Goal: Information Seeking & Learning: Learn about a topic

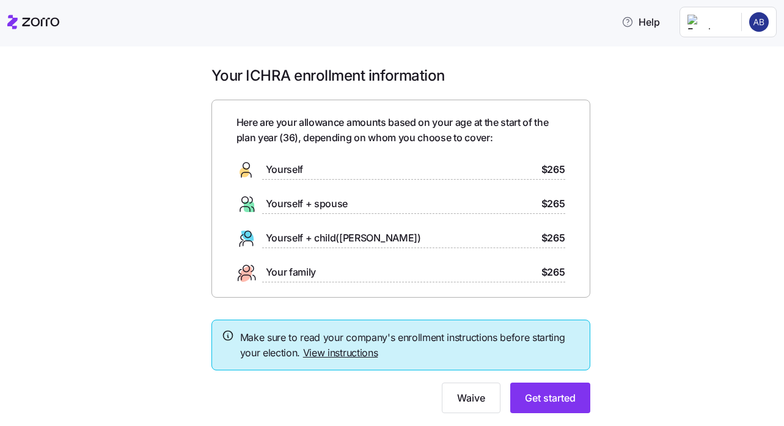
scroll to position [31, 0]
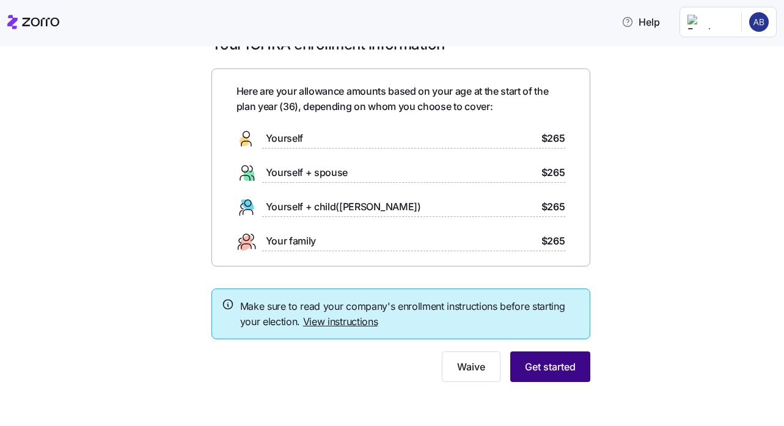
click at [554, 364] on span "Get started" at bounding box center [550, 366] width 51 height 15
click at [547, 370] on span "Get started" at bounding box center [550, 366] width 51 height 15
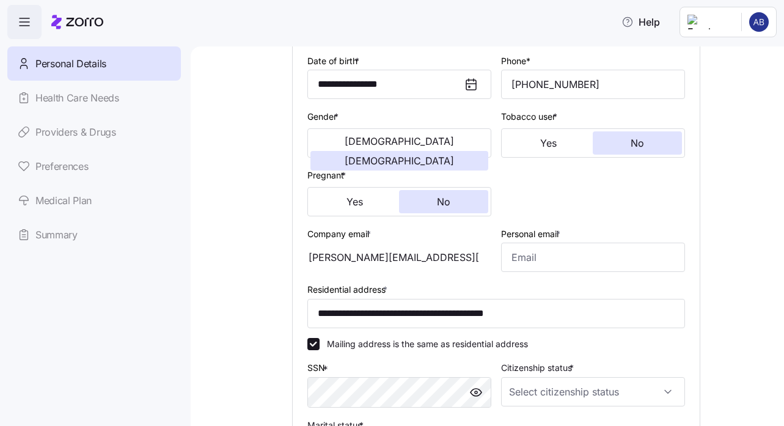
scroll to position [185, 0]
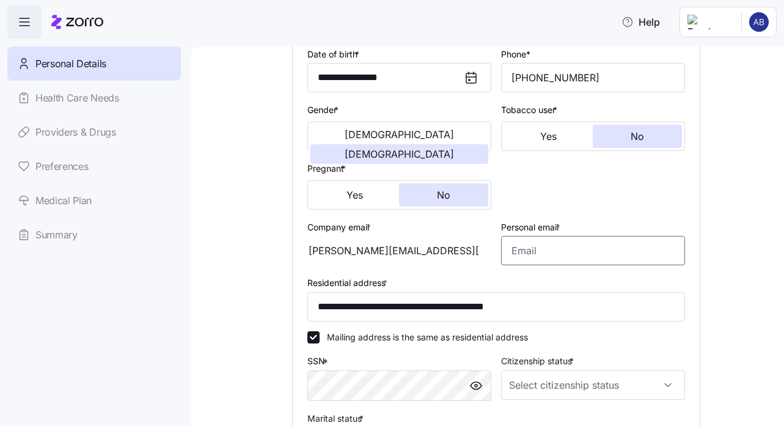
click at [526, 254] on input "Personal email *" at bounding box center [593, 250] width 184 height 29
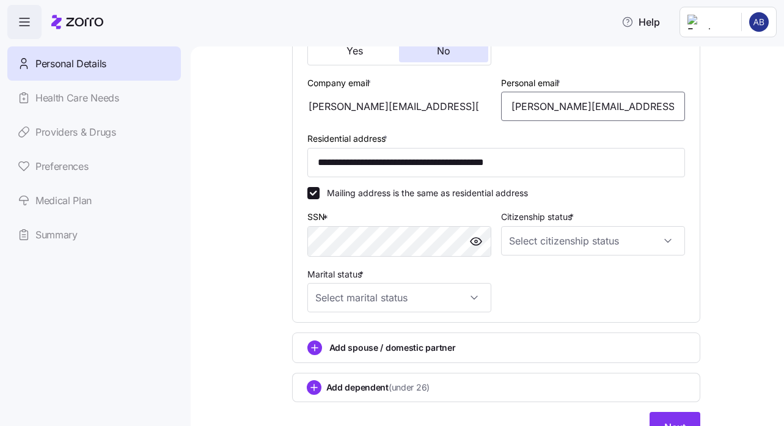
scroll to position [329, 0]
type input "anna.betzel@gmail.com"
click at [541, 241] on input "Citizenship status *" at bounding box center [593, 240] width 184 height 29
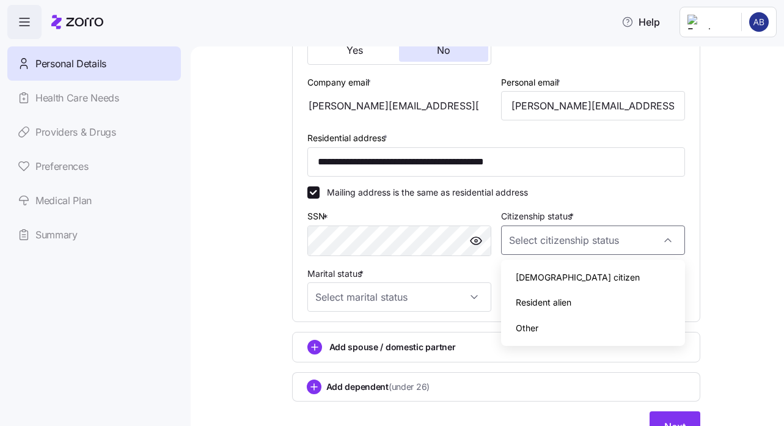
click at [532, 280] on span "US citizen" at bounding box center [578, 277] width 124 height 13
type input "US citizen"
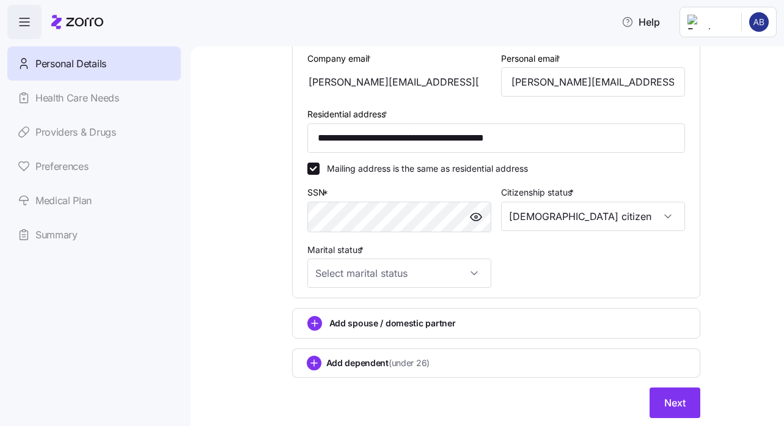
scroll to position [356, 0]
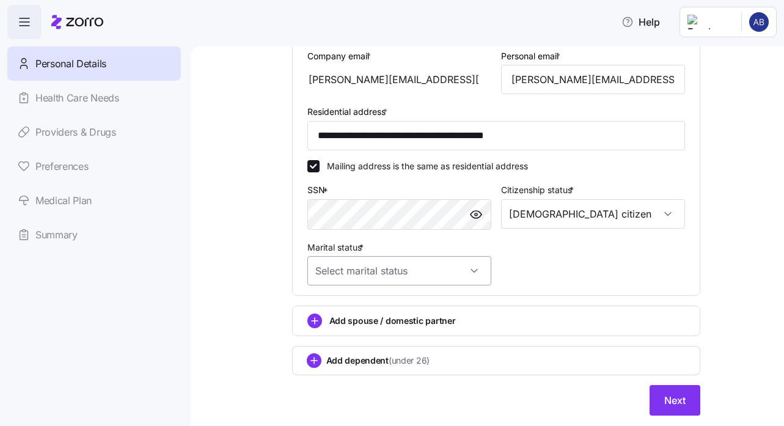
click at [469, 275] on input "Marital status *" at bounding box center [399, 270] width 184 height 29
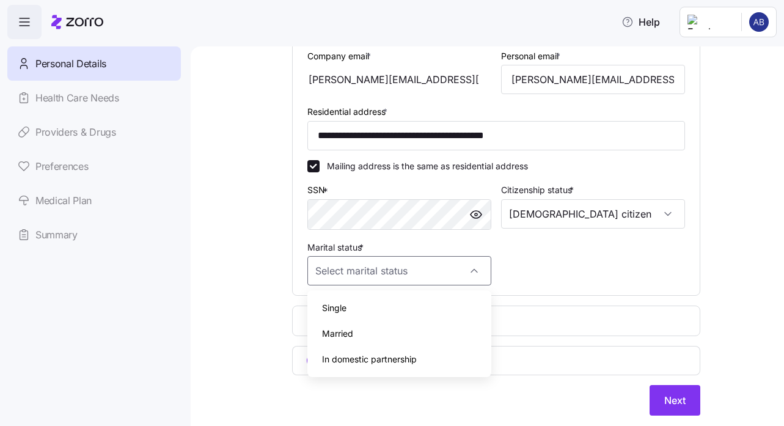
click at [432, 306] on div "Single" at bounding box center [399, 308] width 174 height 26
type input "Single"
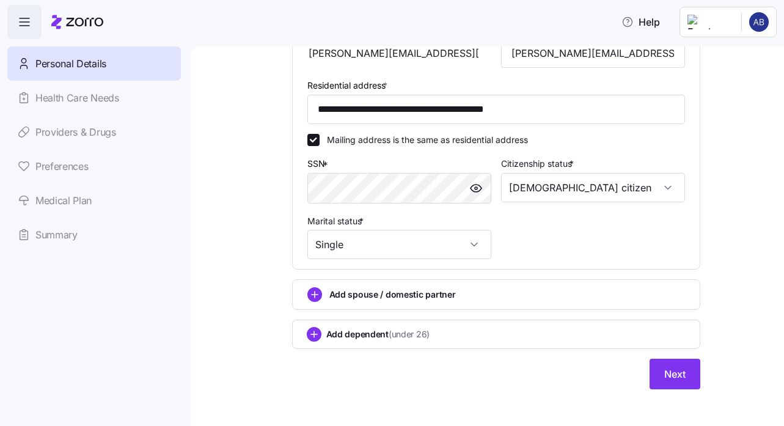
scroll to position [389, 0]
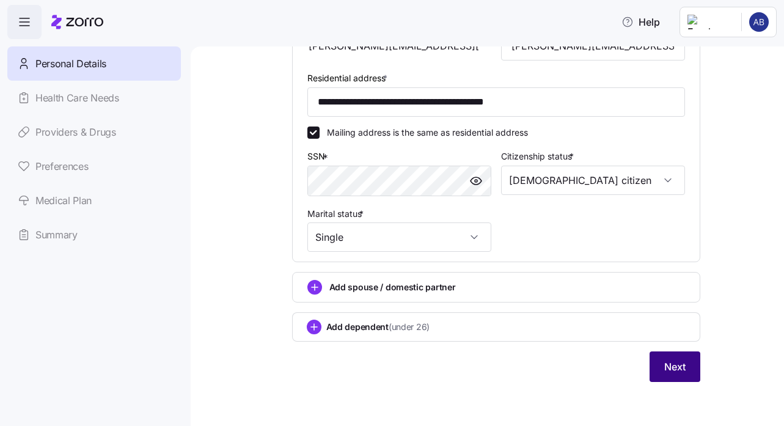
click at [691, 368] on button "Next" at bounding box center [675, 366] width 51 height 31
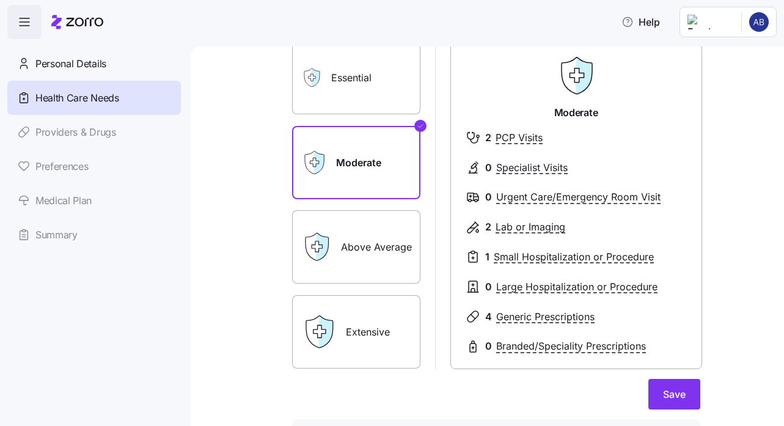
scroll to position [78, 0]
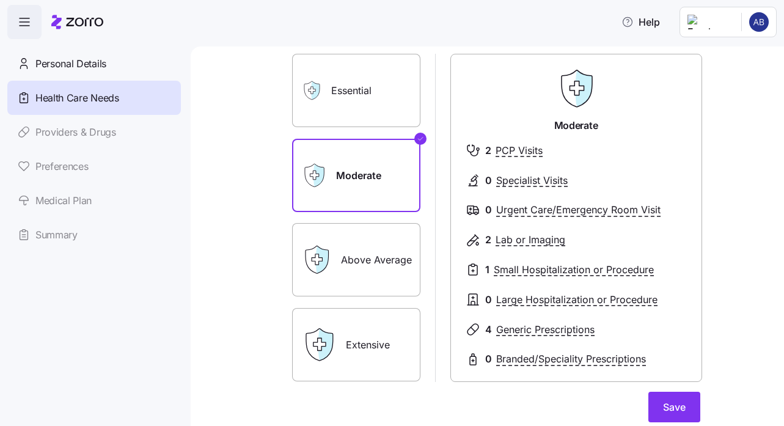
click at [362, 253] on label "Above Average" at bounding box center [356, 259] width 128 height 73
click at [0, 0] on input "Above Average" at bounding box center [0, 0] width 0 height 0
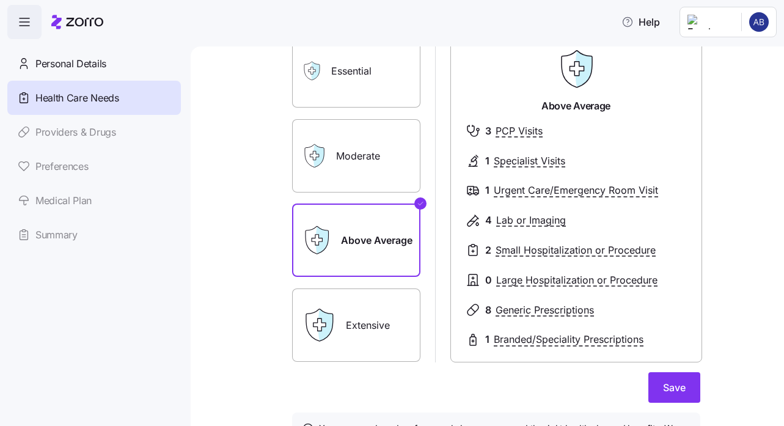
scroll to position [98, 0]
click at [402, 86] on label "Essential" at bounding box center [356, 70] width 128 height 73
click at [0, 0] on input "Essential" at bounding box center [0, 0] width 0 height 0
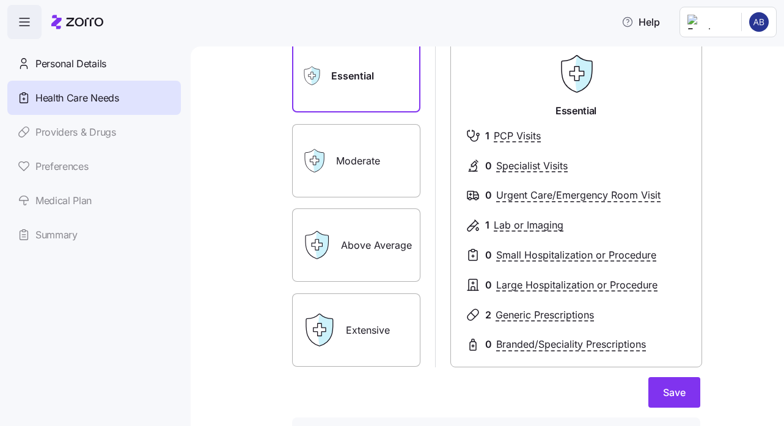
scroll to position [94, 0]
click at [315, 173] on div "Moderate" at bounding box center [356, 159] width 128 height 73
click at [342, 170] on label "Moderate" at bounding box center [356, 159] width 128 height 73
click at [0, 0] on input "Moderate" at bounding box center [0, 0] width 0 height 0
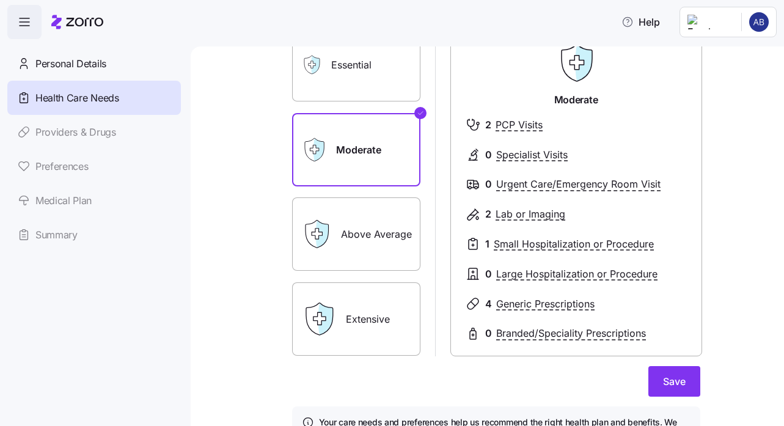
scroll to position [105, 0]
click at [343, 222] on label "Above Average" at bounding box center [356, 233] width 128 height 73
click at [0, 0] on input "Above Average" at bounding box center [0, 0] width 0 height 0
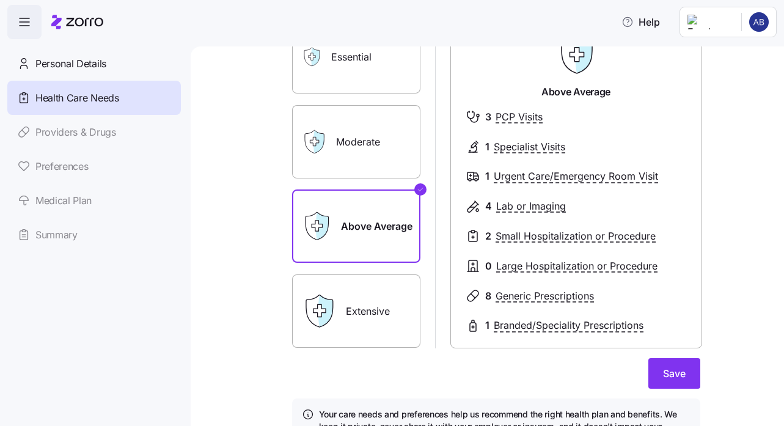
scroll to position [114, 0]
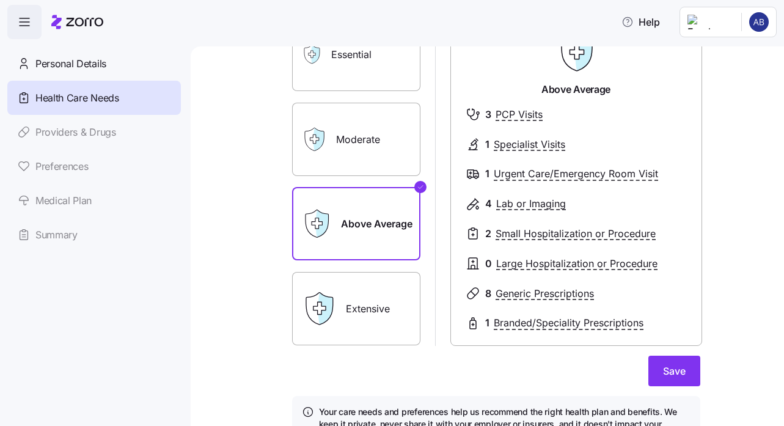
click at [360, 63] on label "Essential" at bounding box center [356, 54] width 128 height 73
click at [0, 0] on input "Essential" at bounding box center [0, 0] width 0 height 0
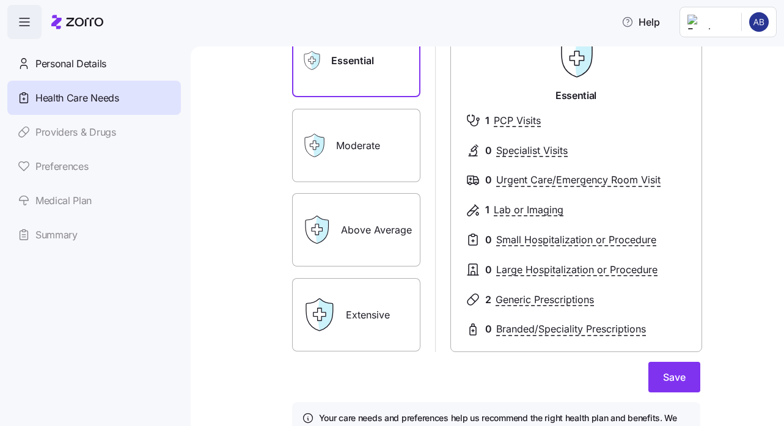
scroll to position [101, 0]
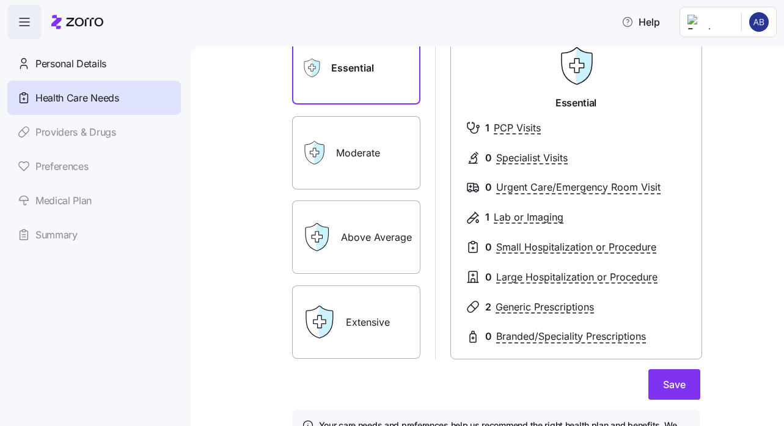
click at [351, 159] on label "Moderate" at bounding box center [356, 152] width 128 height 73
click at [0, 0] on input "Moderate" at bounding box center [0, 0] width 0 height 0
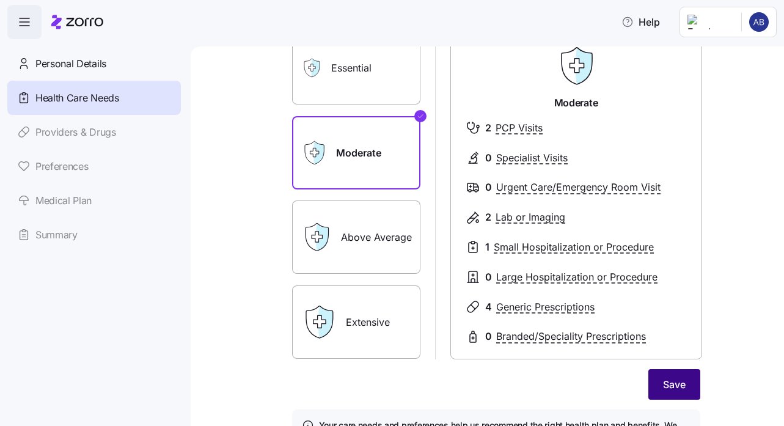
click at [677, 381] on span "Save" at bounding box center [674, 384] width 23 height 15
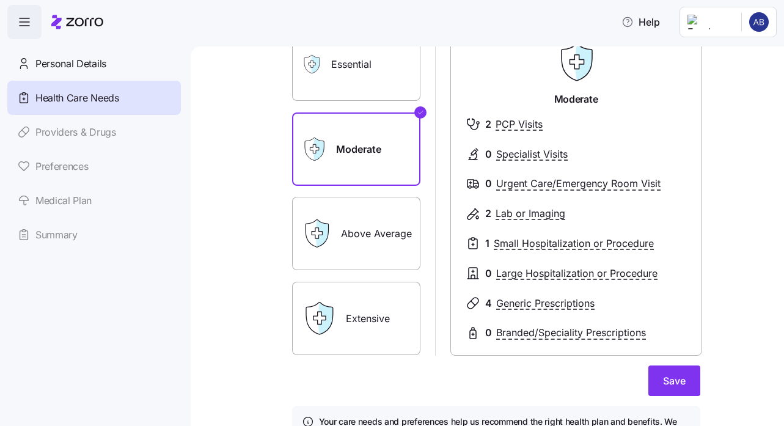
scroll to position [111, 0]
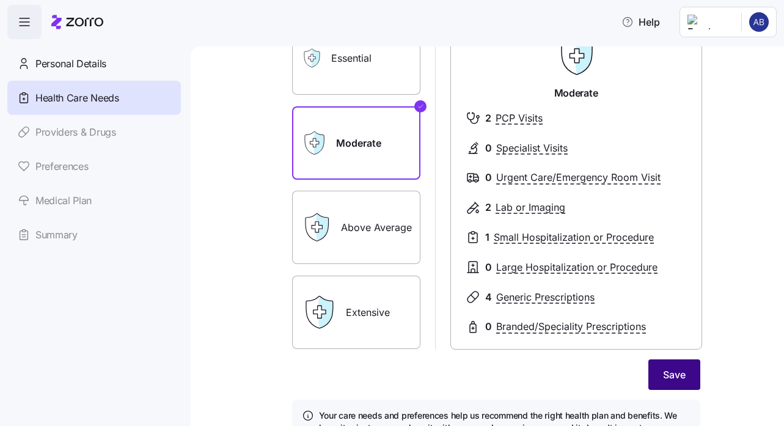
click at [675, 369] on span "Save" at bounding box center [674, 374] width 23 height 15
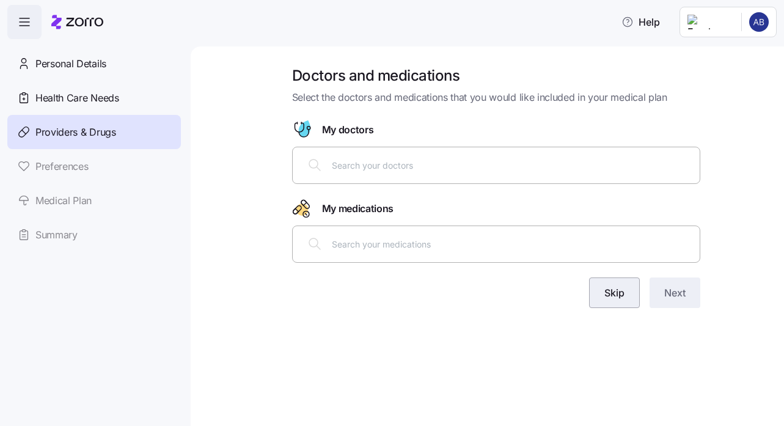
click at [609, 298] on span "Skip" at bounding box center [615, 292] width 20 height 15
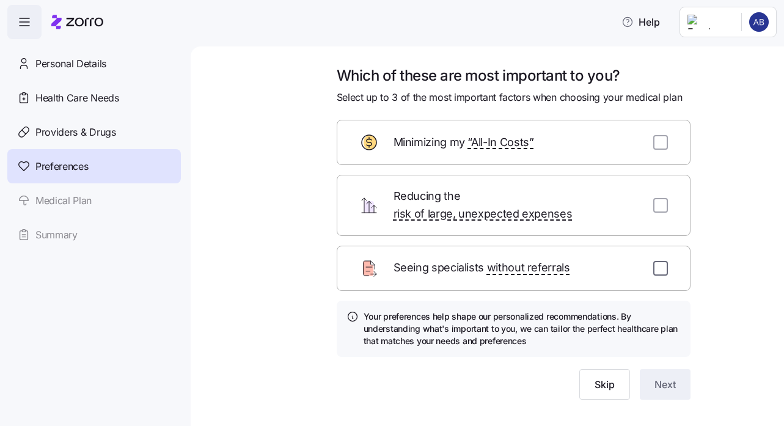
click at [660, 261] on input "checkbox" at bounding box center [660, 268] width 15 height 15
checkbox input "true"
click at [655, 377] on span "Next" at bounding box center [665, 384] width 21 height 15
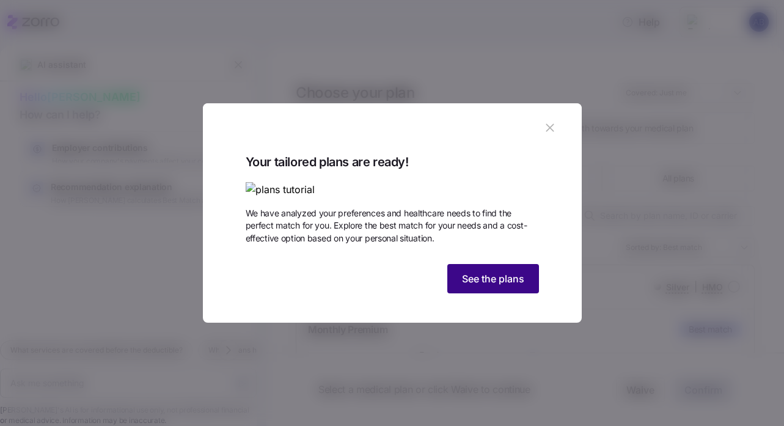
click at [474, 286] on span "See the plans" at bounding box center [493, 278] width 62 height 15
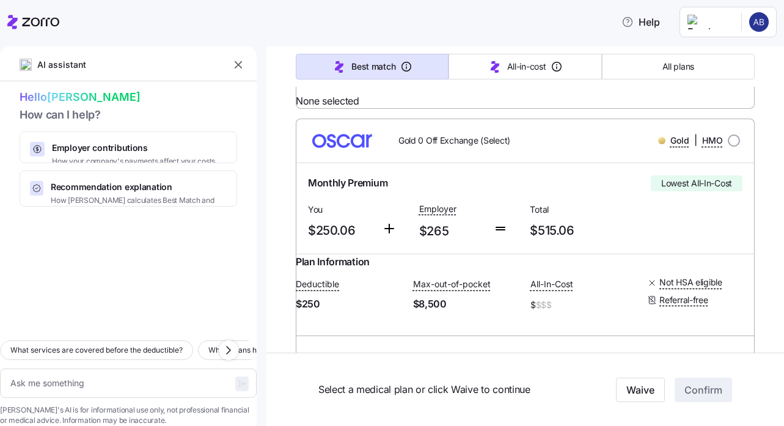
scroll to position [453, 0]
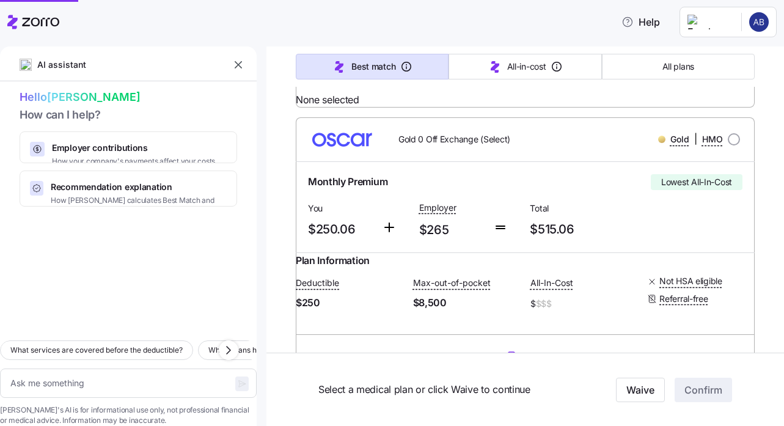
type textarea "x"
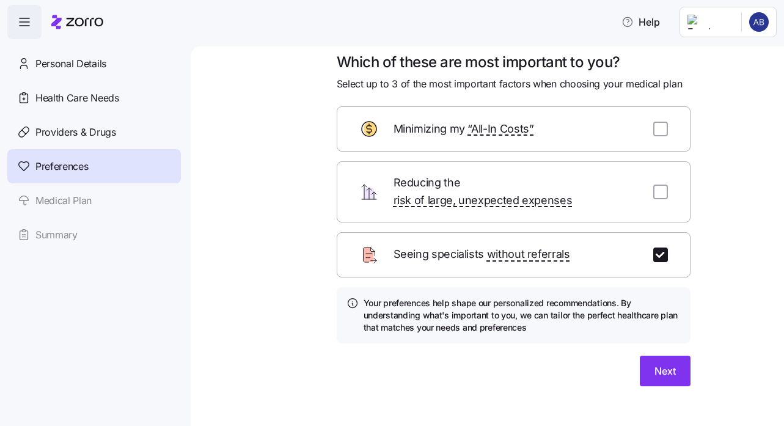
scroll to position [14, 0]
click at [226, 111] on div "Which of these are most important to you? Select up to 3 of the most important …" at bounding box center [496, 233] width 542 height 363
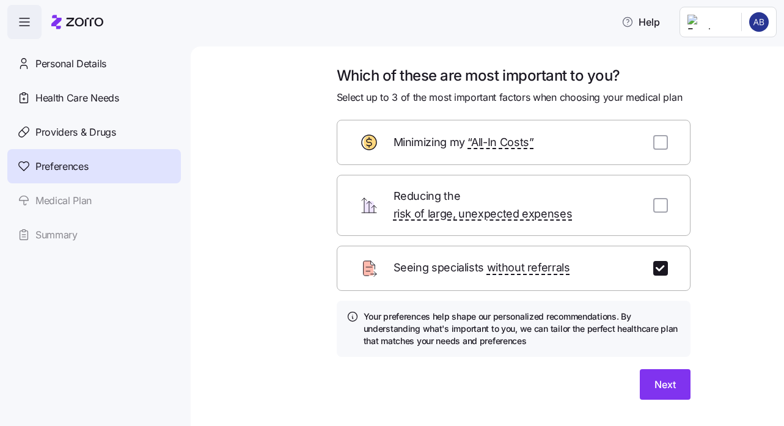
scroll to position [17, 0]
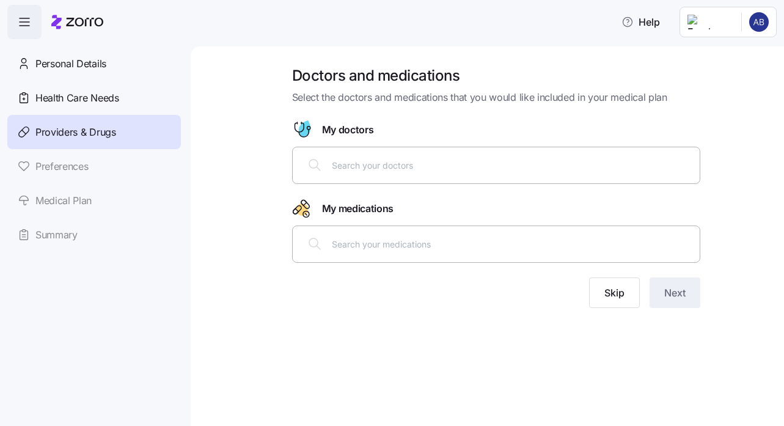
click at [342, 21] on div "Help" at bounding box center [392, 22] width 770 height 34
click at [350, 176] on div at bounding box center [496, 164] width 392 height 29
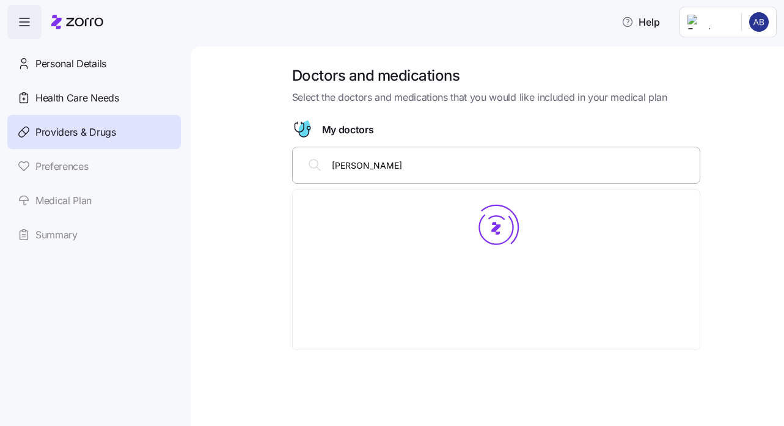
type input "[PERSON_NAME]"
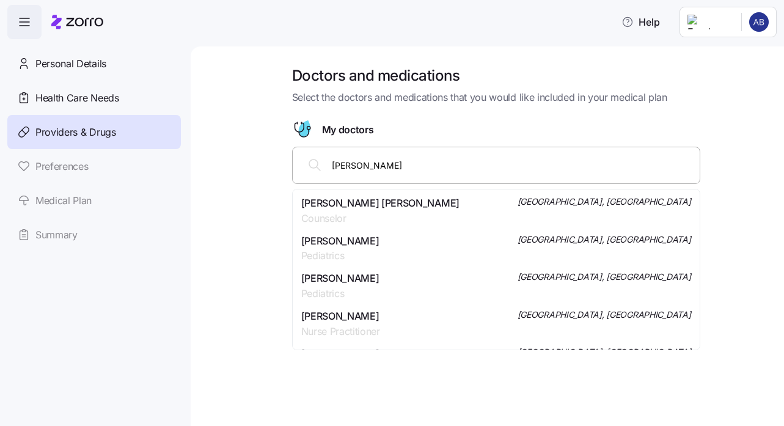
click at [422, 210] on div "[PERSON_NAME] [PERSON_NAME] Counselor [GEOGRAPHIC_DATA], [GEOGRAPHIC_DATA]" at bounding box center [496, 211] width 390 height 31
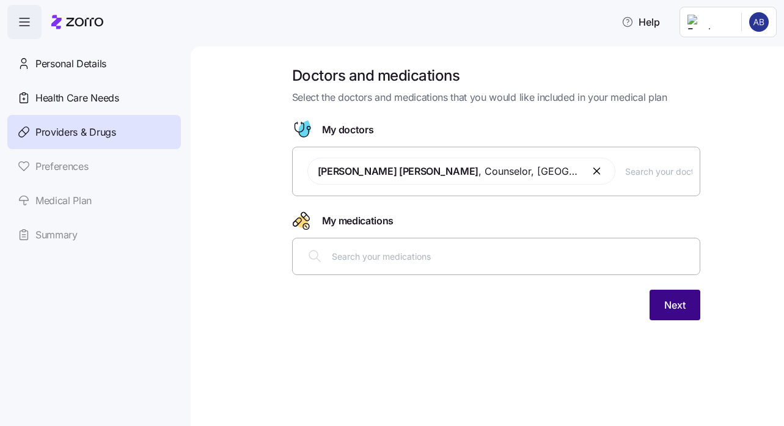
click at [682, 309] on span "Next" at bounding box center [674, 305] width 21 height 15
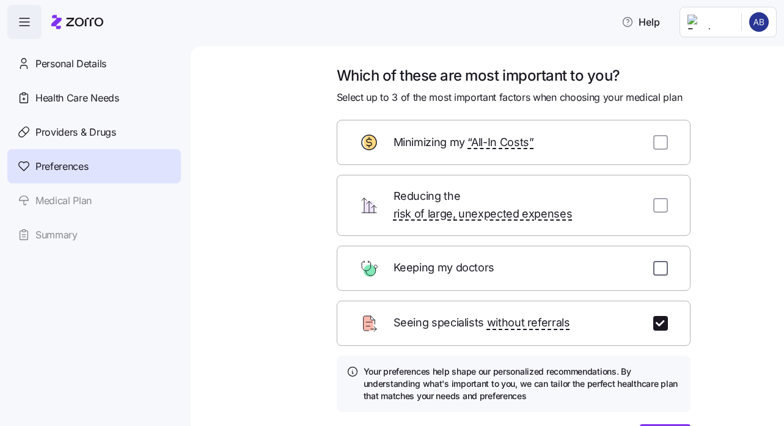
click at [662, 261] on input "checkbox" at bounding box center [660, 268] width 15 height 15
checkbox input "true"
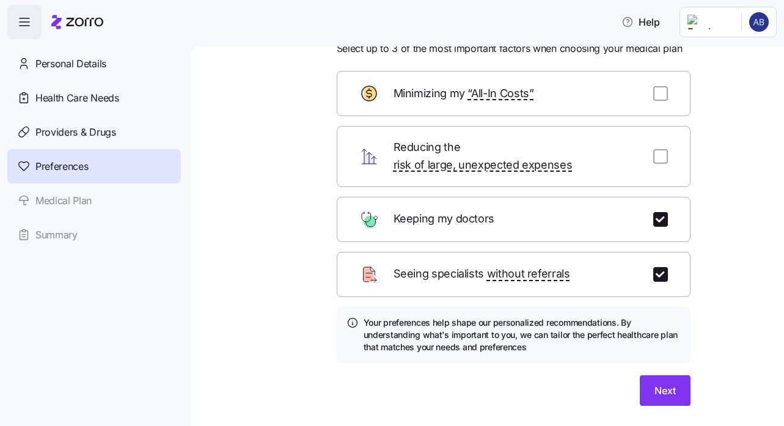
scroll to position [61, 0]
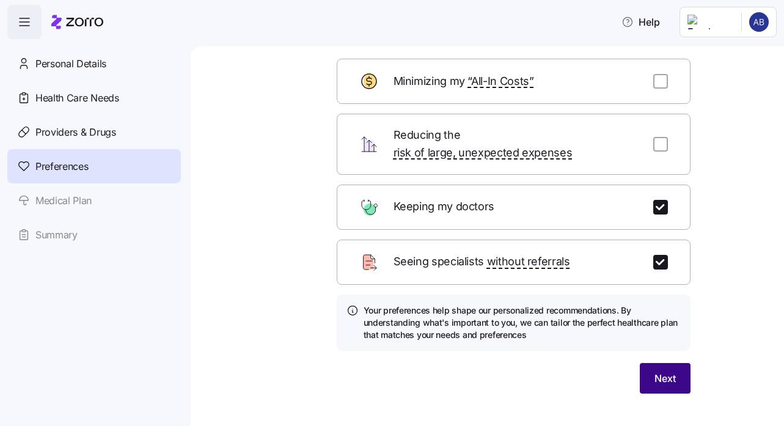
click at [668, 371] on span "Next" at bounding box center [665, 378] width 21 height 15
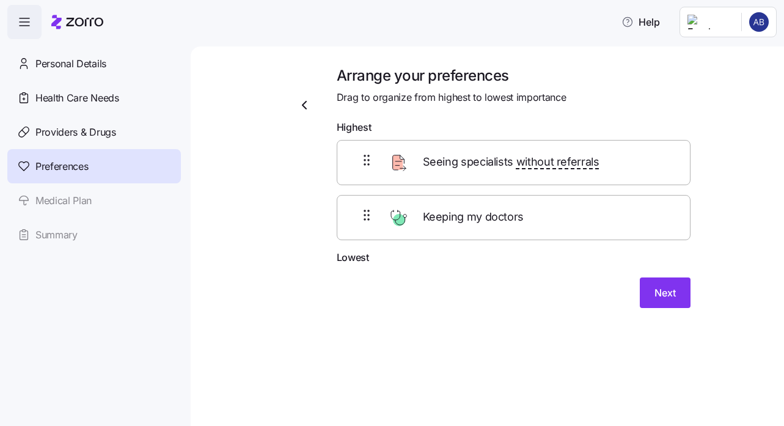
click at [499, 226] on span "Keeping my doctors" at bounding box center [475, 217] width 104 height 18
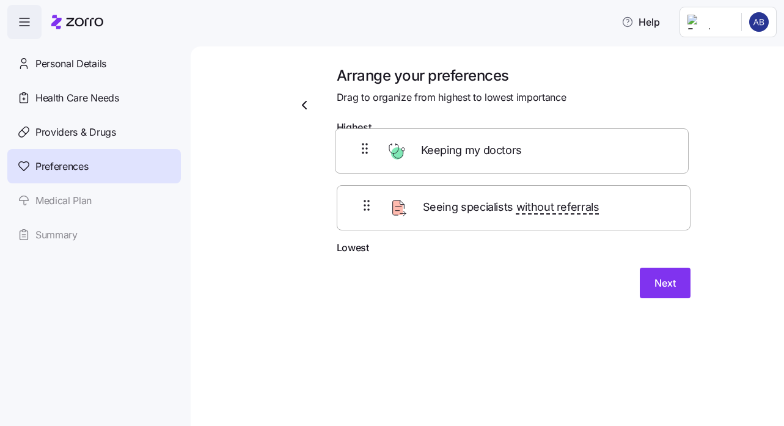
drag, startPoint x: 471, startPoint y: 213, endPoint x: 469, endPoint y: 141, distance: 72.1
click at [469, 141] on div "Seeing specialists without referrals Keeping my doctors" at bounding box center [514, 190] width 354 height 100
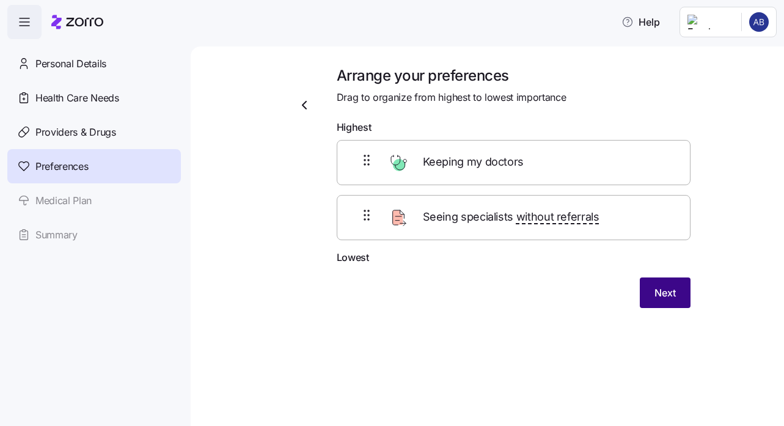
click at [671, 292] on span "Next" at bounding box center [665, 292] width 21 height 15
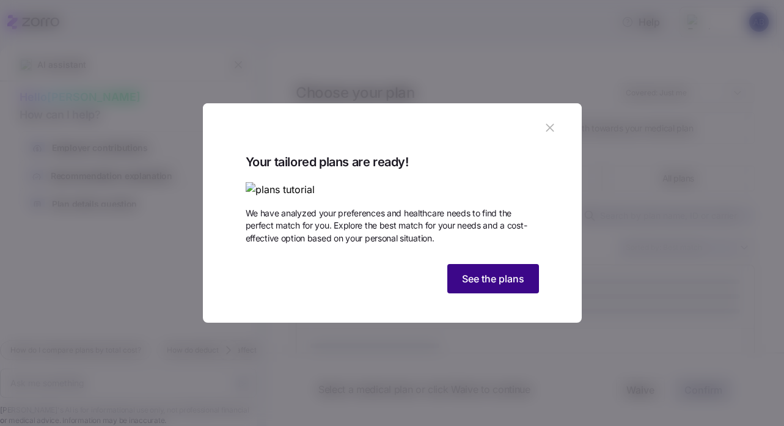
click at [506, 286] on span "See the plans" at bounding box center [493, 278] width 62 height 15
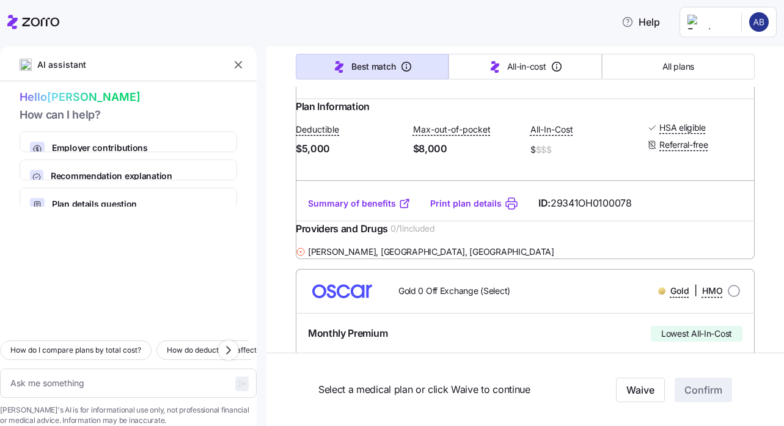
scroll to position [306, 0]
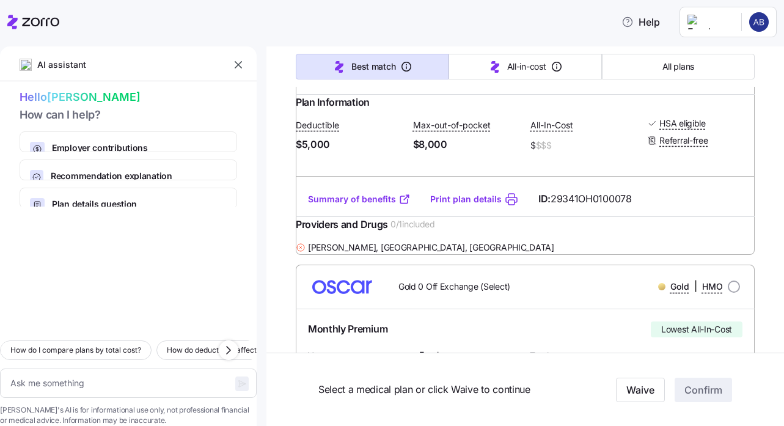
click at [302, 248] on icon at bounding box center [301, 247] width 2 height 2
click at [338, 254] on span "[PERSON_NAME] , [GEOGRAPHIC_DATA], [GEOGRAPHIC_DATA]" at bounding box center [431, 247] width 246 height 12
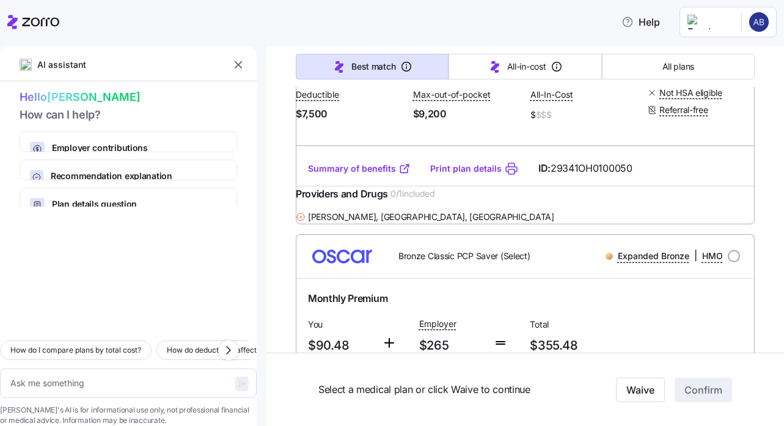
scroll to position [1279, 0]
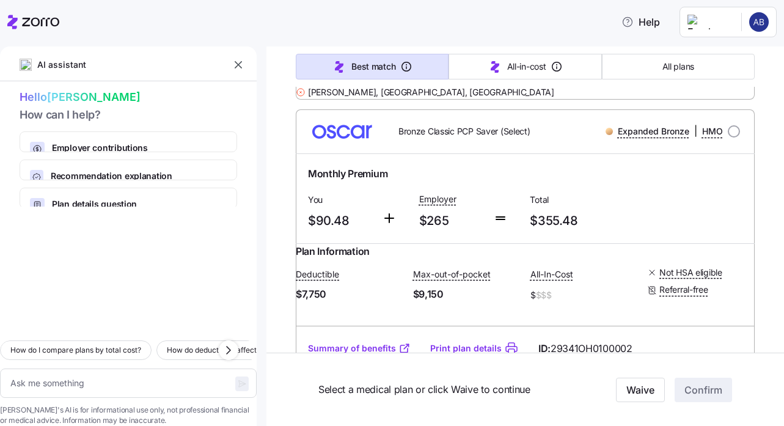
type textarea "x"
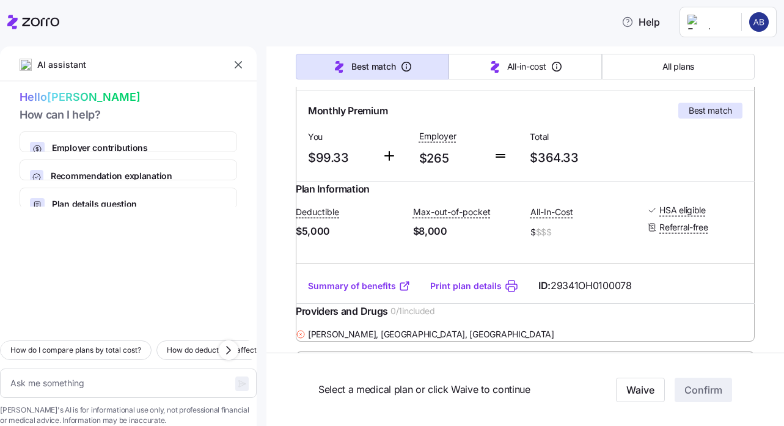
scroll to position [231, 0]
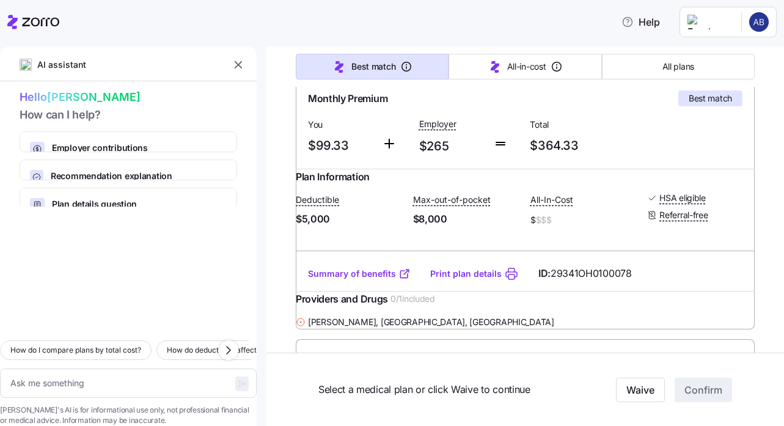
click at [353, 280] on link "Summary of benefits" at bounding box center [359, 274] width 103 height 12
